Goal: Information Seeking & Learning: Find specific fact

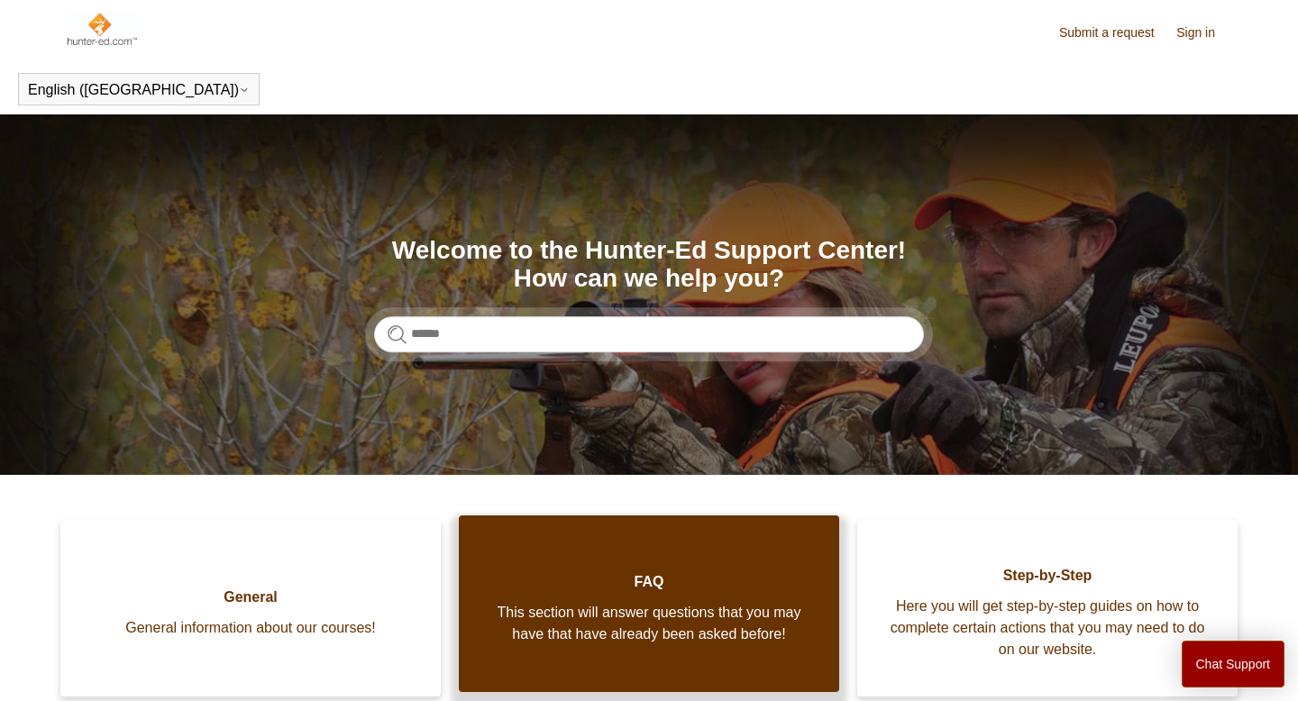
click at [619, 539] on link "FAQ This section will answer questions that you may have that have already been…" at bounding box center [649, 604] width 380 height 177
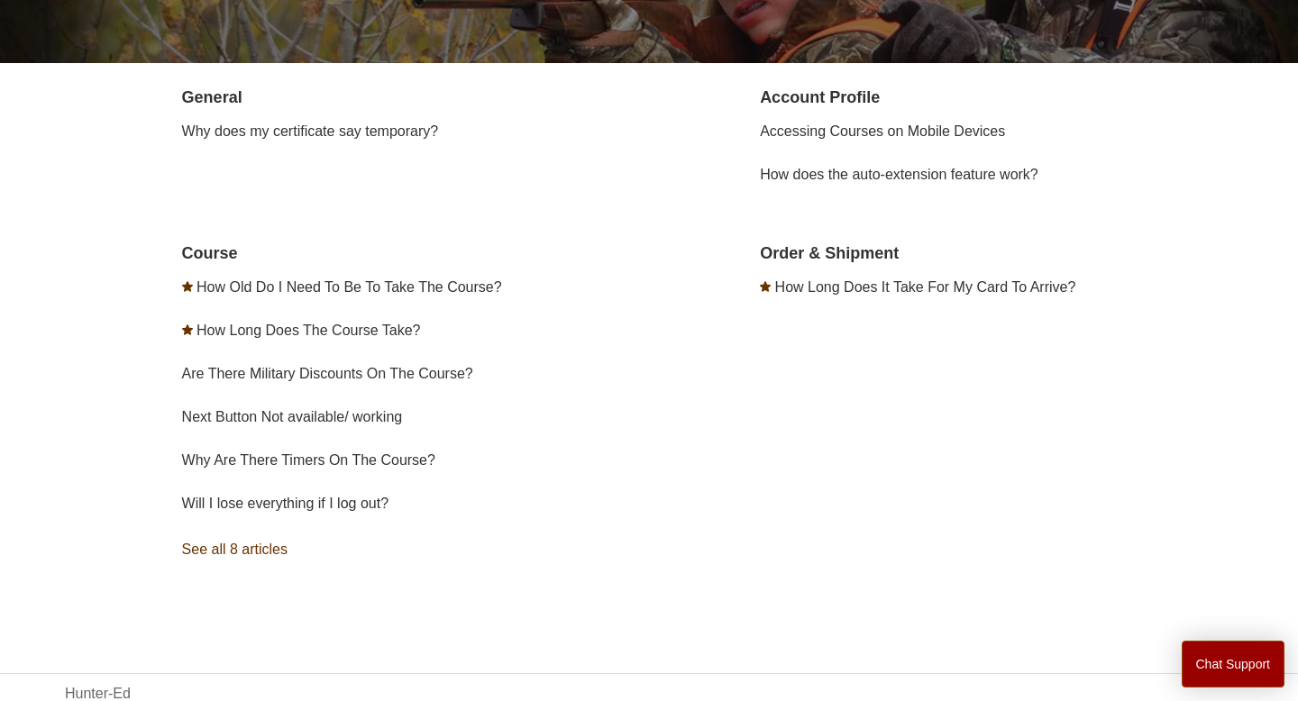
scroll to position [357, 0]
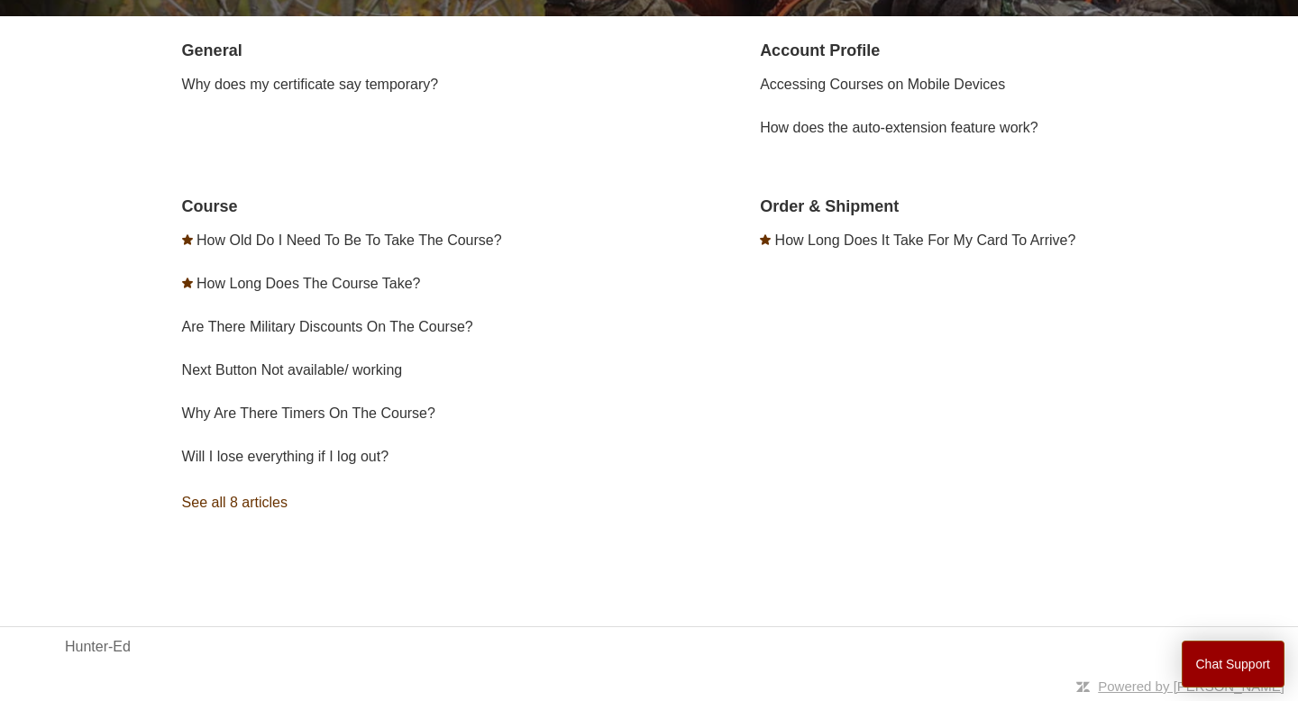
click at [258, 498] on link "See all 8 articles" at bounding box center [418, 503] width 473 height 49
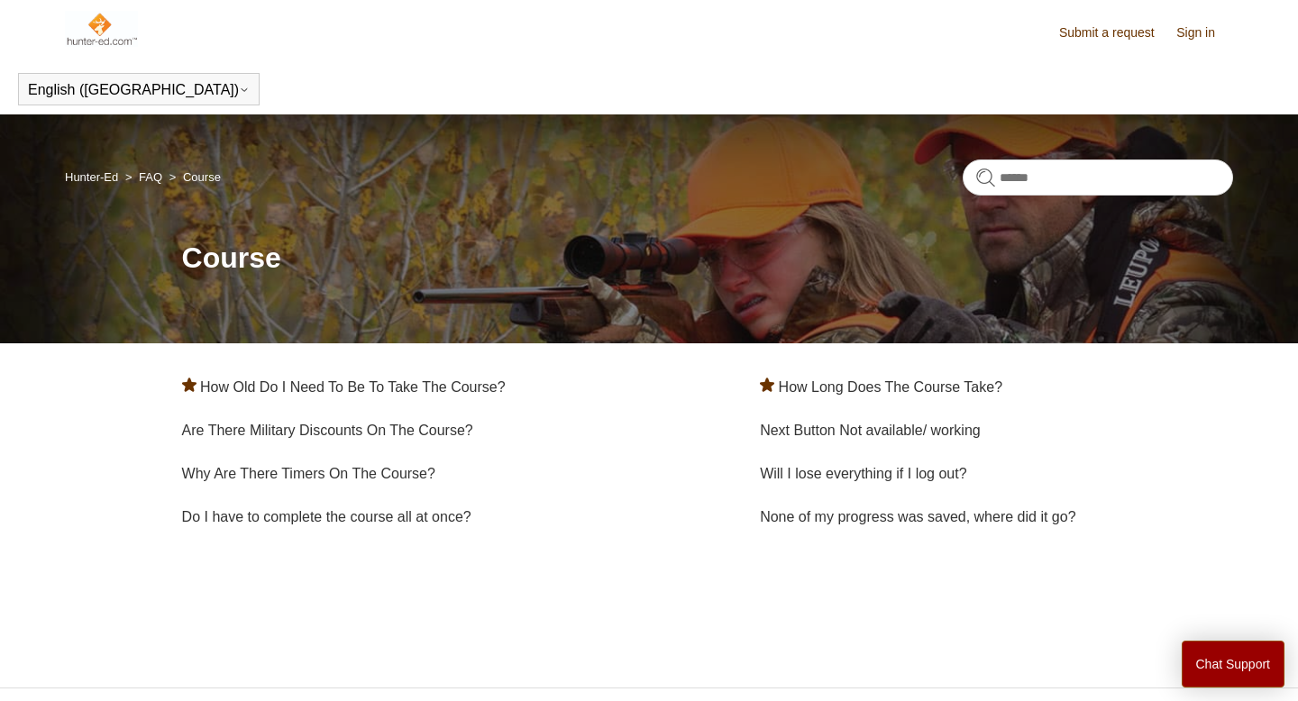
scroll to position [60, 0]
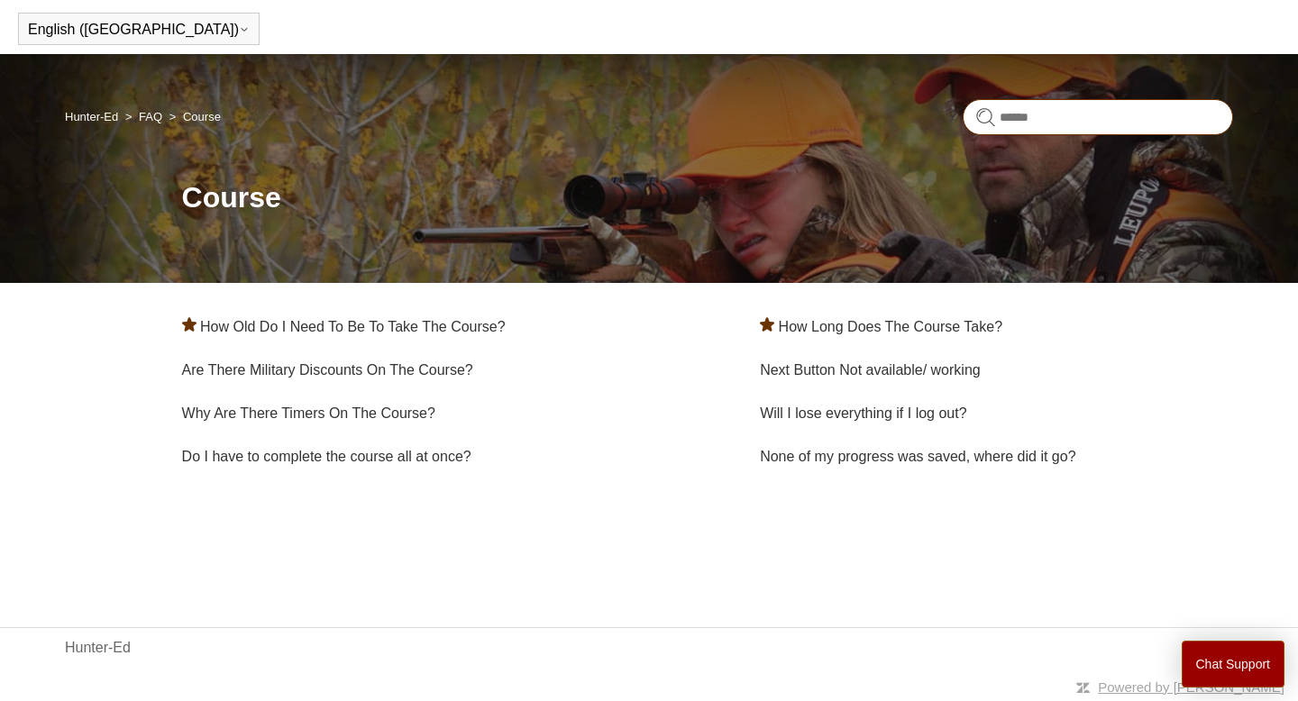
click at [1061, 122] on input "Search" at bounding box center [1098, 117] width 270 height 36
type input "**********"
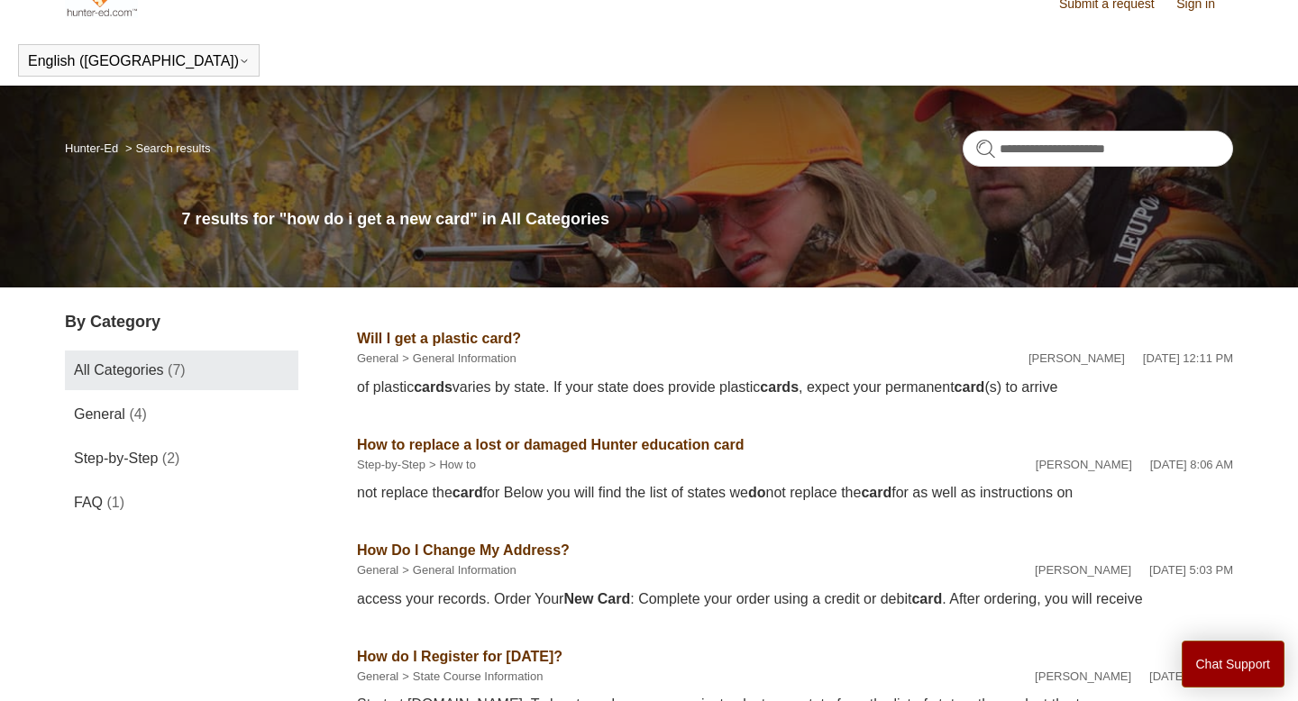
scroll to position [30, 0]
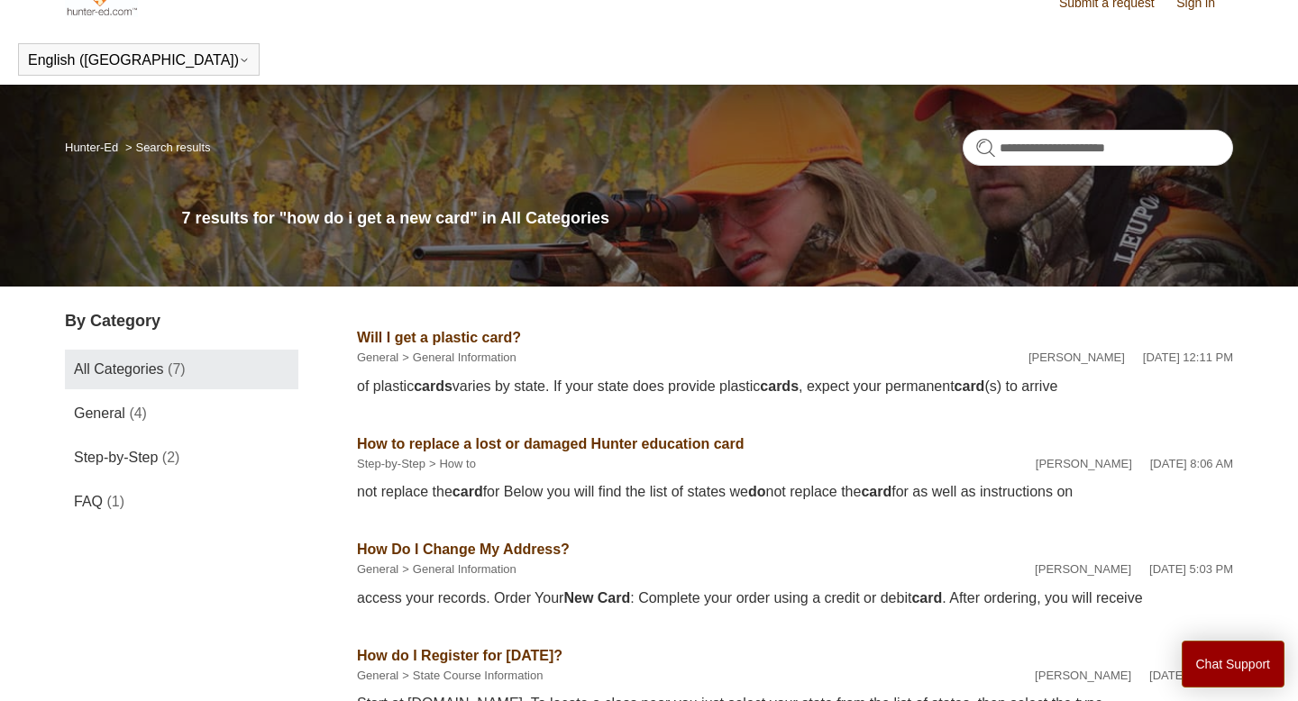
click at [483, 453] on h2 "How to replace a lost or damaged Hunter education card" at bounding box center [550, 445] width 387 height 22
click at [504, 442] on link "How to replace a lost or damaged Hunter education card" at bounding box center [550, 443] width 387 height 15
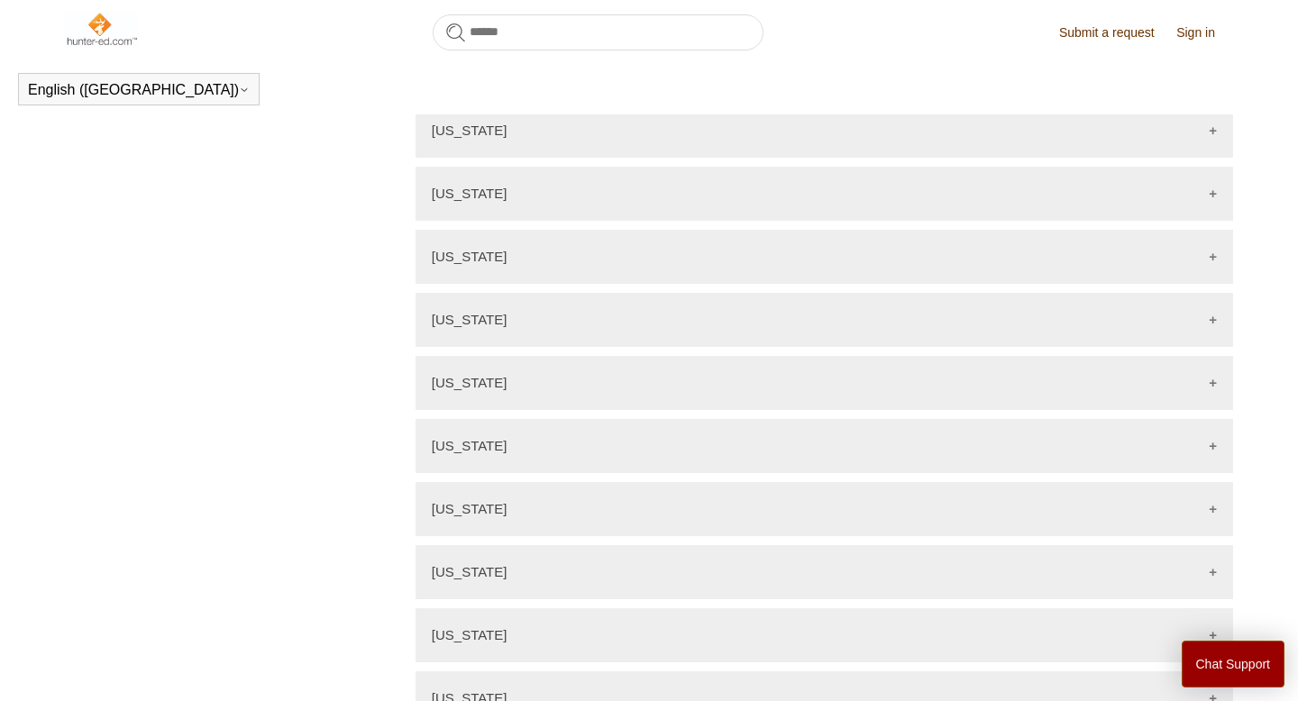
scroll to position [1009, 0]
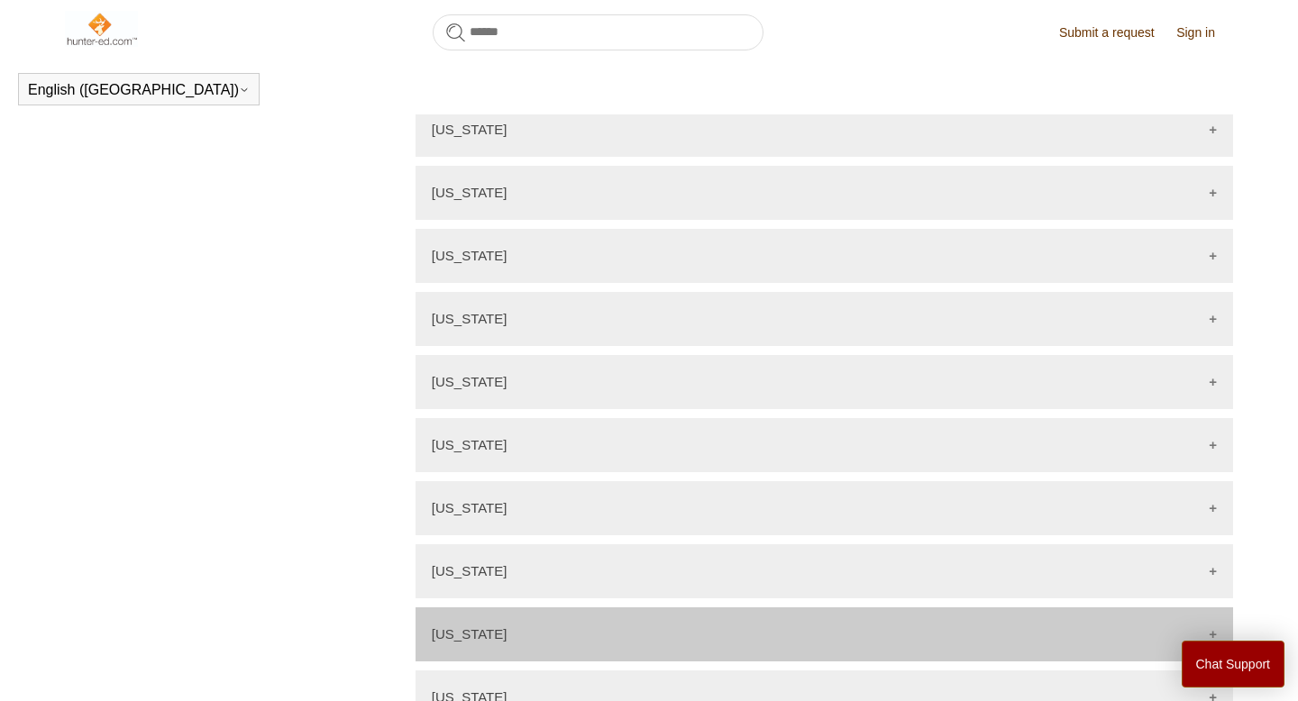
click at [660, 608] on div "[US_STATE]" at bounding box center [825, 635] width 818 height 54
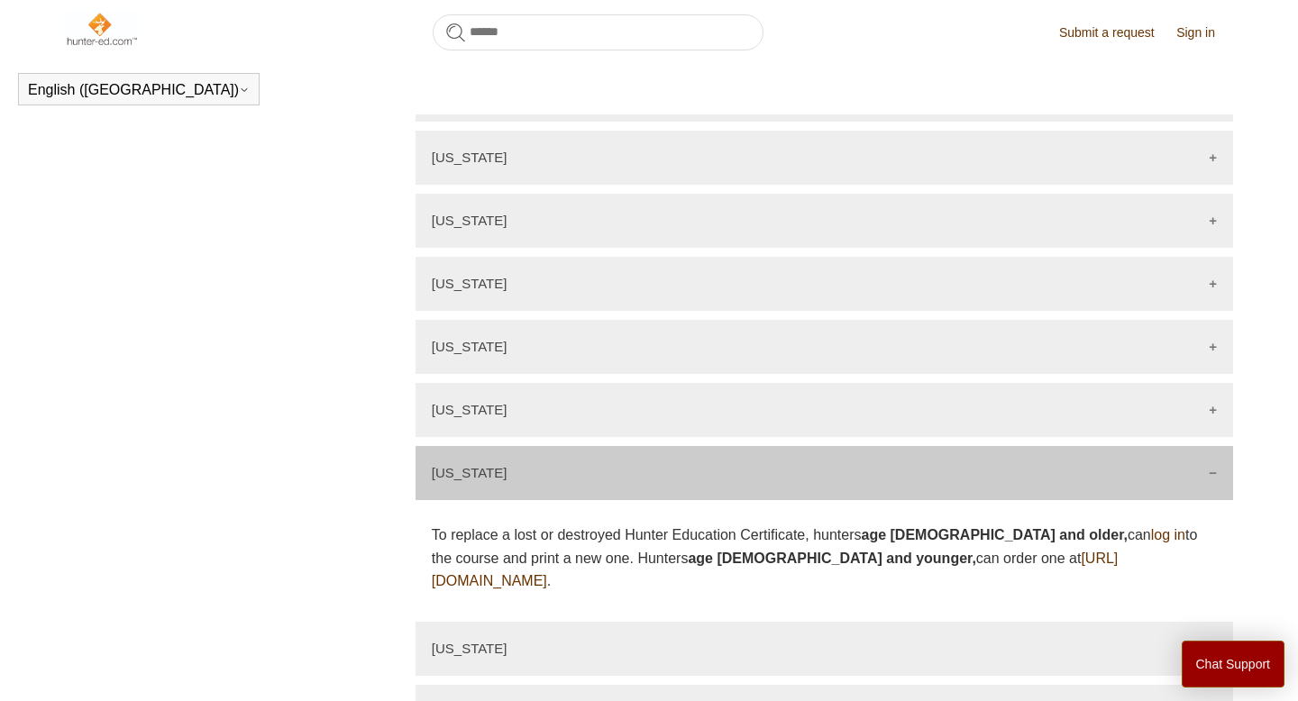
scroll to position [1209, 0]
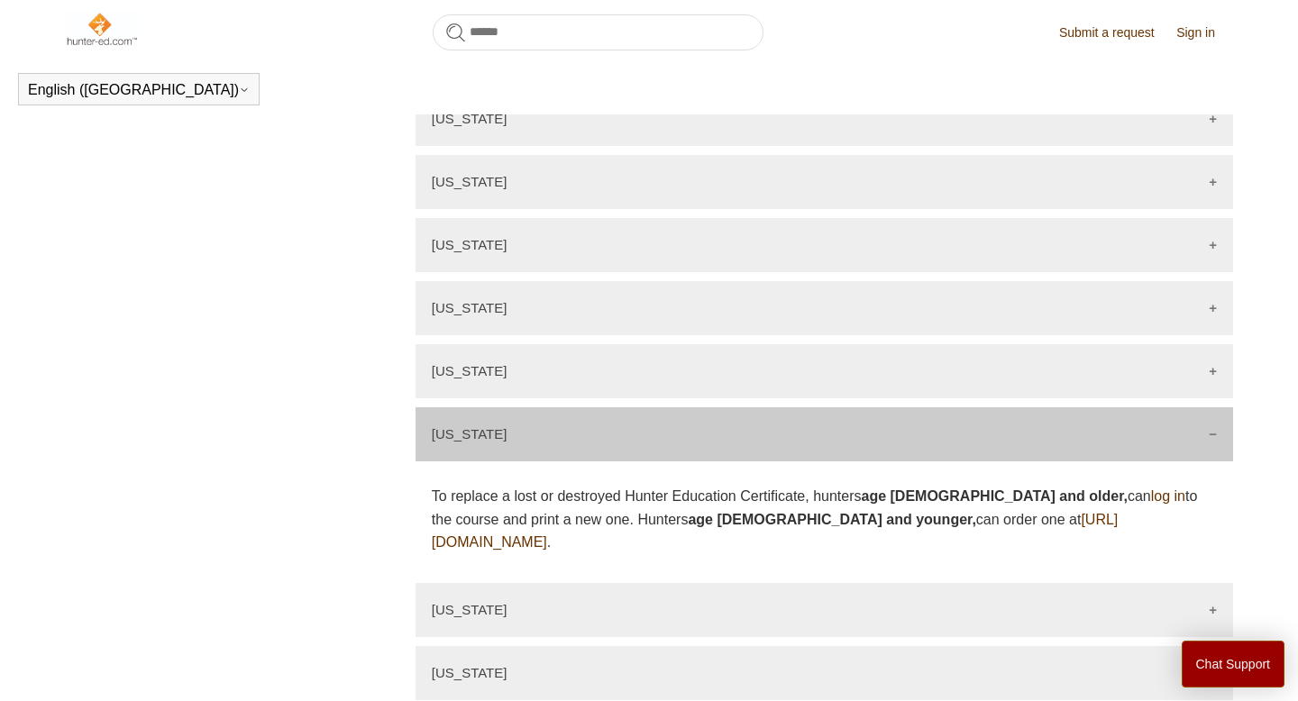
click at [1151, 489] on link "log in" at bounding box center [1168, 496] width 34 height 15
